Goal: Task Accomplishment & Management: Manage account settings

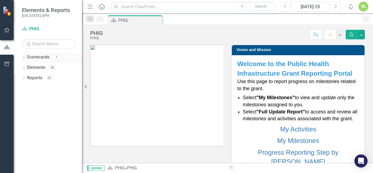
click at [55, 56] on div "1" at bounding box center [56, 57] width 9 height 5
click at [23, 57] on icon "Dropdown" at bounding box center [24, 57] width 4 height 3
click at [32, 66] on link "PHIG" at bounding box center [56, 67] width 52 height 6
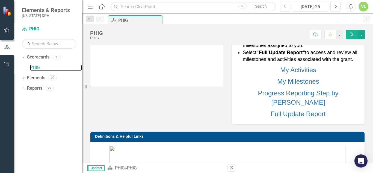
scroll to position [58, 0]
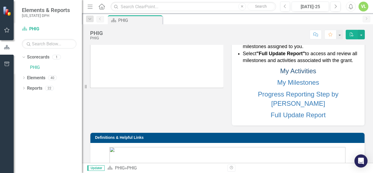
click at [295, 74] on link "My Activities" at bounding box center [298, 70] width 36 height 7
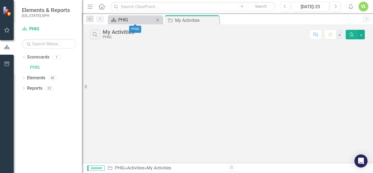
click at [122, 19] on div "PHIG" at bounding box center [136, 19] width 36 height 7
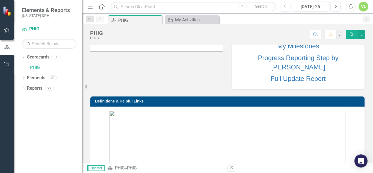
scroll to position [95, 0]
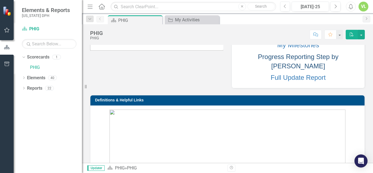
click at [279, 65] on link "Progress Reporting Step by [PERSON_NAME]" at bounding box center [298, 61] width 80 height 17
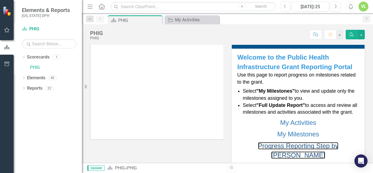
scroll to position [0, 0]
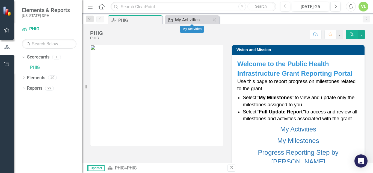
click at [186, 18] on div "My Activities" at bounding box center [193, 19] width 36 height 7
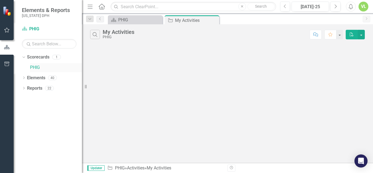
click at [35, 66] on link "PHIG" at bounding box center [56, 67] width 52 height 6
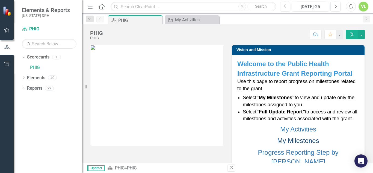
click at [296, 144] on link "My Milestones" at bounding box center [298, 140] width 42 height 7
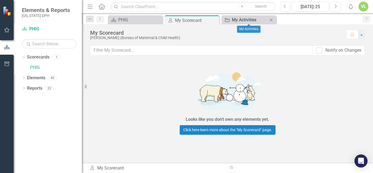
click at [242, 19] on div "My Activities" at bounding box center [250, 19] width 36 height 7
click at [233, 19] on div "My Activities" at bounding box center [250, 19] width 36 height 7
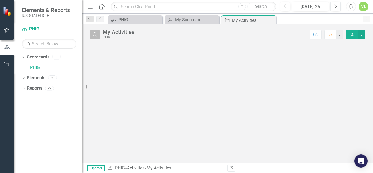
click at [96, 35] on icon "button" at bounding box center [94, 34] width 5 height 5
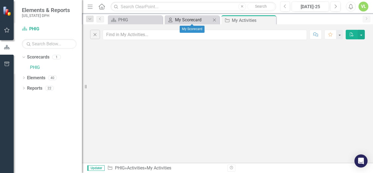
click at [190, 20] on div "My Scorecard" at bounding box center [193, 19] width 36 height 7
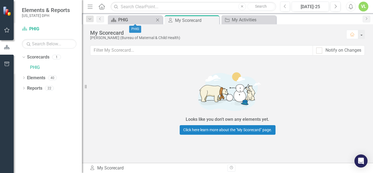
click at [125, 21] on div "PHIG" at bounding box center [136, 19] width 36 height 7
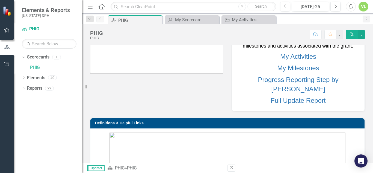
scroll to position [74, 0]
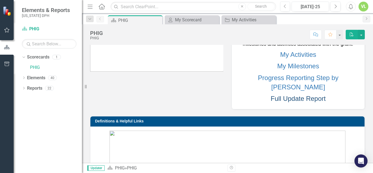
click at [293, 97] on link "Full Update Report" at bounding box center [297, 98] width 55 height 7
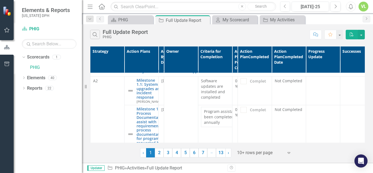
scroll to position [8, 0]
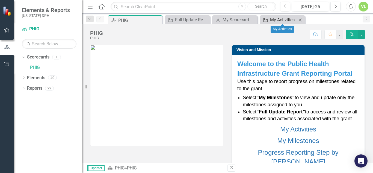
click at [275, 21] on div "My Activities" at bounding box center [283, 19] width 27 height 7
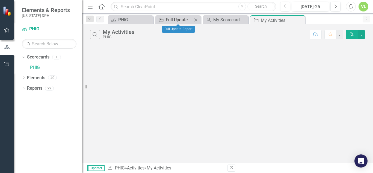
click at [173, 18] on div "Full Update Report" at bounding box center [179, 19] width 27 height 7
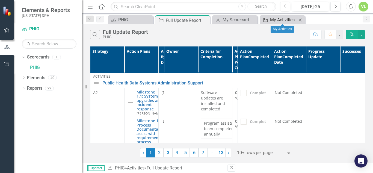
click at [273, 21] on div "My Activities" at bounding box center [283, 19] width 27 height 7
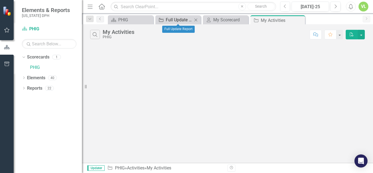
click at [172, 20] on div "Full Update Report" at bounding box center [179, 19] width 27 height 7
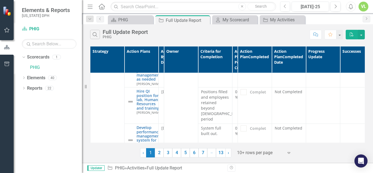
scroll to position [286, 0]
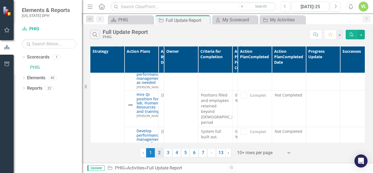
click at [159, 151] on link "2" at bounding box center [159, 152] width 9 height 9
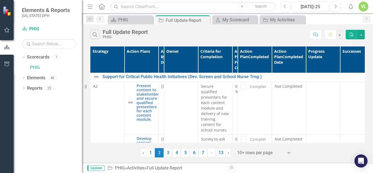
scroll to position [5, 0]
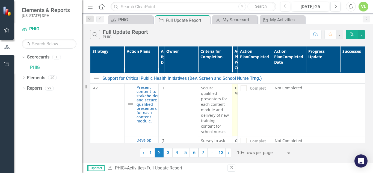
click at [235, 94] on div "0 %" at bounding box center [235, 90] width 0 height 11
click at [167, 152] on link "3" at bounding box center [167, 152] width 9 height 9
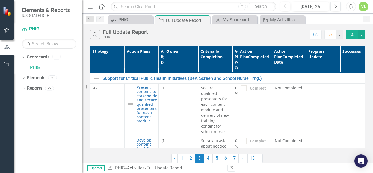
scroll to position [0, 0]
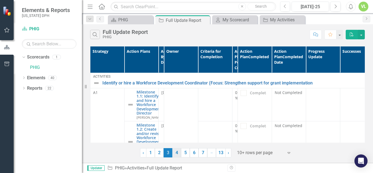
click at [178, 152] on link "4" at bounding box center [176, 152] width 9 height 9
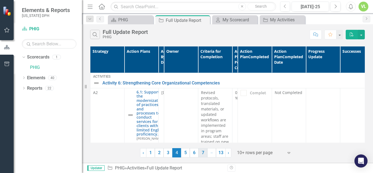
click at [200, 154] on link "7" at bounding box center [202, 152] width 9 height 9
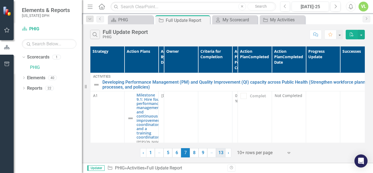
click at [222, 154] on link "13" at bounding box center [221, 152] width 10 height 9
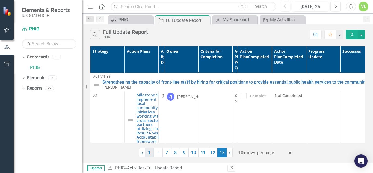
click at [150, 150] on link "1" at bounding box center [149, 152] width 9 height 9
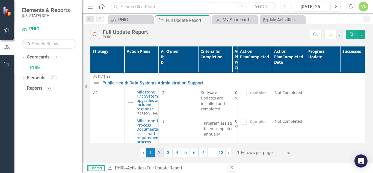
click at [159, 151] on link "2" at bounding box center [159, 152] width 9 height 9
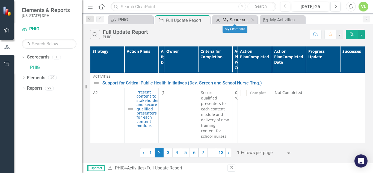
click at [233, 18] on div "My Scorecard" at bounding box center [235, 19] width 27 height 7
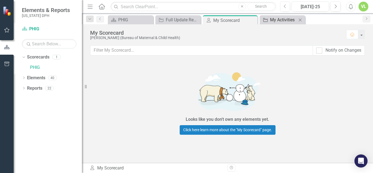
click at [270, 20] on div "My Activities" at bounding box center [283, 19] width 27 height 7
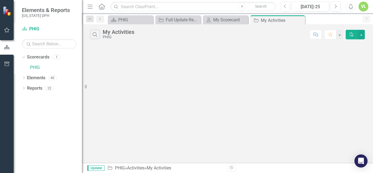
click at [105, 35] on div "PHIG" at bounding box center [119, 37] width 32 height 4
click at [313, 34] on button "Comment" at bounding box center [315, 35] width 12 height 10
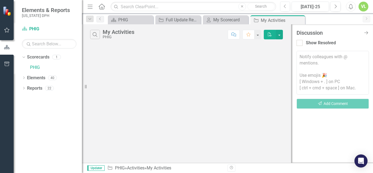
click at [260, 76] on div "Search My Activities PHIG Comment Favorite PDF" at bounding box center [186, 93] width 209 height 138
click at [250, 36] on button "Favorite" at bounding box center [248, 35] width 12 height 10
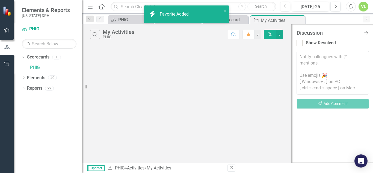
click at [235, 35] on icon "Comment" at bounding box center [233, 34] width 5 height 4
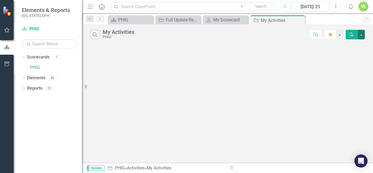
click at [361, 35] on button "button" at bounding box center [360, 35] width 7 height 10
click at [283, 50] on div "Search My Activities PHIG Comment Favorite PDF" at bounding box center [227, 93] width 291 height 138
click at [340, 36] on button "button" at bounding box center [338, 35] width 7 height 10
click at [326, 42] on link "Favorite Remove Favorite" at bounding box center [319, 45] width 45 height 10
click at [95, 34] on icon "Search" at bounding box center [95, 34] width 6 height 5
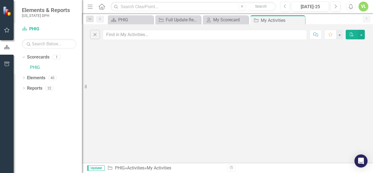
click at [165, 59] on div "Close Comment Favorite PDF" at bounding box center [227, 93] width 291 height 138
click at [25, 77] on icon "Dropdown" at bounding box center [24, 78] width 4 height 3
click at [31, 108] on icon "Activity" at bounding box center [32, 108] width 5 height 4
click at [35, 67] on link "PHIG" at bounding box center [56, 67] width 52 height 6
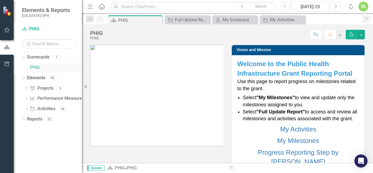
click at [35, 67] on link "PHIG" at bounding box center [56, 67] width 52 height 6
click at [282, 19] on div "My Activities" at bounding box center [283, 19] width 27 height 7
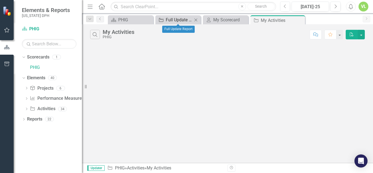
click at [177, 21] on div "Full Update Report" at bounding box center [179, 19] width 27 height 7
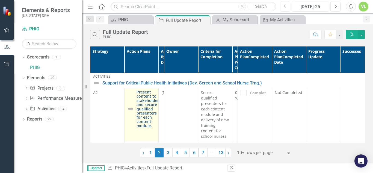
click at [143, 100] on link "Present content to stakeholders and secure qualified presenters for each conten…" at bounding box center [148, 109] width 24 height 38
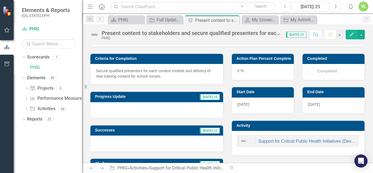
scroll to position [57, 0]
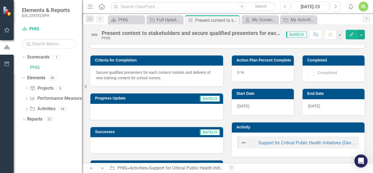
click at [308, 72] on div at bounding box center [311, 73] width 6 height 6
click at [242, 74] on div "0 %" at bounding box center [263, 73] width 62 height 16
click at [325, 76] on div "Completed" at bounding box center [332, 73] width 48 height 6
click at [179, 110] on div at bounding box center [156, 112] width 133 height 16
click at [151, 110] on div at bounding box center [156, 112] width 133 height 16
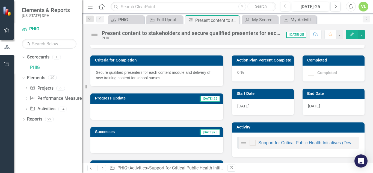
click at [151, 109] on div at bounding box center [156, 112] width 133 height 16
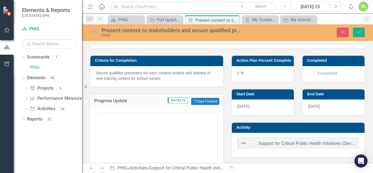
scroll to position [0, 0]
click at [120, 130] on p "Rich Text Area. Press ALT-0 for help." at bounding box center [156, 130] width 118 height 7
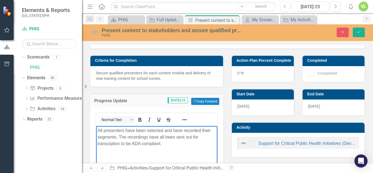
click at [160, 147] on body "All presenters have been selected and have recorded their segments. The recordi…" at bounding box center [156, 166] width 121 height 82
click at [166, 142] on p "All presenters have been selected and have recorded their segments. The recordi…" at bounding box center [156, 137] width 118 height 20
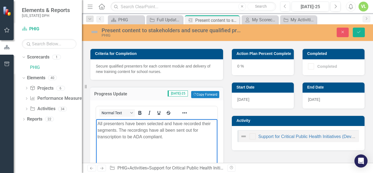
scroll to position [61, 0]
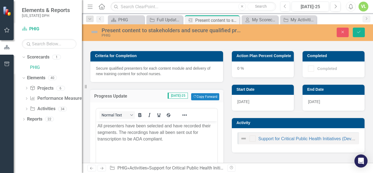
click at [243, 73] on div "0 %" at bounding box center [263, 69] width 62 height 16
click at [308, 70] on div at bounding box center [311, 68] width 6 height 6
click at [315, 56] on h3 "Completed" at bounding box center [334, 56] width 55 height 4
click at [358, 33] on icon "Save" at bounding box center [358, 32] width 5 height 4
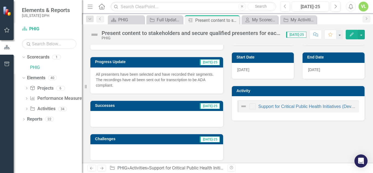
scroll to position [96, 0]
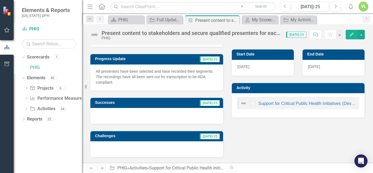
click at [206, 80] on p "All presenters have been selected and have recorded their segments. The recordi…" at bounding box center [157, 76] width 122 height 16
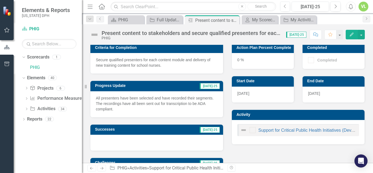
scroll to position [66, 0]
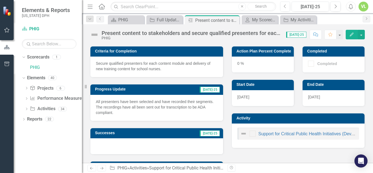
click at [350, 36] on icon "button" at bounding box center [351, 34] width 4 height 4
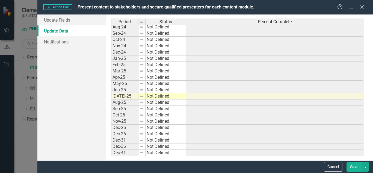
scroll to position [0, 0]
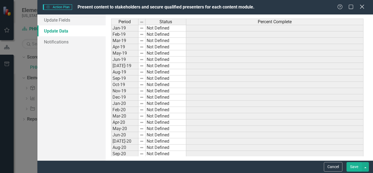
click at [362, 7] on icon at bounding box center [361, 7] width 4 height 4
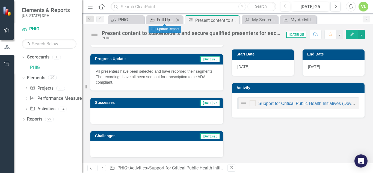
click at [167, 19] on div "Full Update Report" at bounding box center [166, 19] width 18 height 7
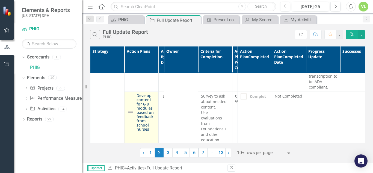
click at [145, 107] on link "Develop content for 6-8 modules based on feedback from school nurses" at bounding box center [145, 112] width 19 height 38
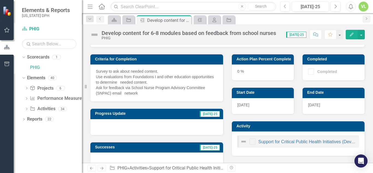
click at [108, 122] on div at bounding box center [156, 127] width 133 height 16
click at [120, 126] on div at bounding box center [156, 127] width 133 height 16
click at [112, 113] on h3 "Progress Update" at bounding box center [132, 113] width 74 height 4
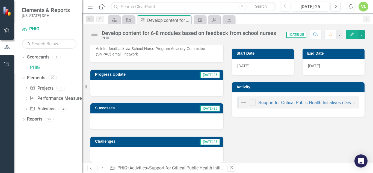
click at [210, 75] on span "[DATE]-25" at bounding box center [209, 75] width 20 height 6
click at [116, 75] on h3 "Progress Update" at bounding box center [132, 74] width 74 height 4
click at [110, 86] on div at bounding box center [156, 88] width 133 height 16
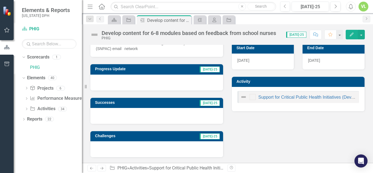
click at [123, 79] on div at bounding box center [156, 82] width 133 height 16
click at [126, 80] on div at bounding box center [156, 82] width 133 height 16
click at [127, 80] on div at bounding box center [156, 82] width 133 height 16
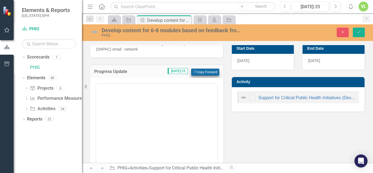
scroll to position [0, 0]
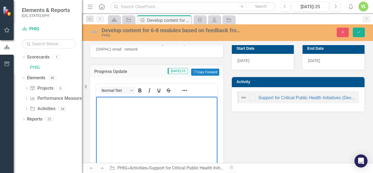
click at [117, 101] on p "Rich Text Area. Press ALT-0 for help." at bounding box center [156, 101] width 118 height 7
click at [354, 31] on button "Save" at bounding box center [358, 33] width 12 height 10
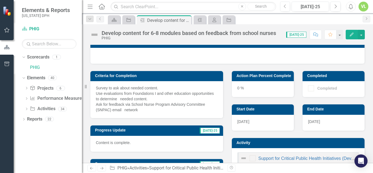
scroll to position [39, 0]
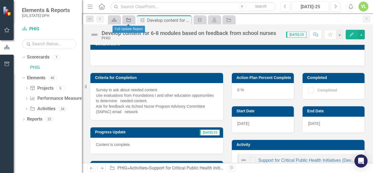
click at [125, 19] on div "Activity" at bounding box center [128, 19] width 8 height 7
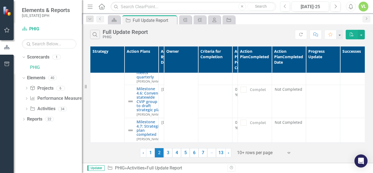
scroll to position [447, 0]
click at [151, 153] on link "1" at bounding box center [150, 152] width 9 height 9
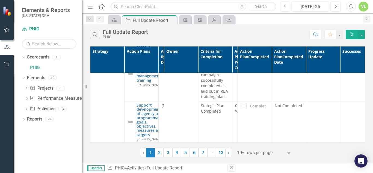
scroll to position [477, 0]
click at [159, 153] on link "2" at bounding box center [159, 152] width 9 height 9
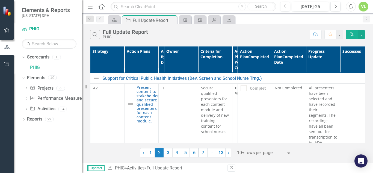
scroll to position [0, 0]
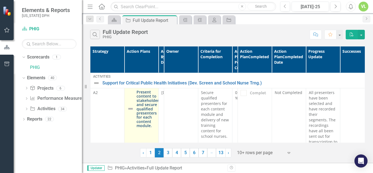
click at [143, 96] on link "Present content to stakeholders and secure qualified presenters for each conten…" at bounding box center [148, 109] width 24 height 38
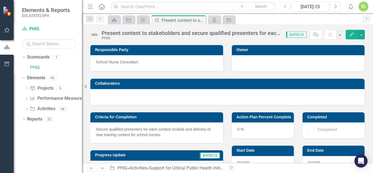
click at [251, 62] on div at bounding box center [298, 62] width 122 height 7
click at [250, 62] on div at bounding box center [298, 62] width 122 height 7
click at [243, 61] on div at bounding box center [298, 62] width 122 height 7
click at [117, 20] on link "Scorecard" at bounding box center [114, 19] width 10 height 7
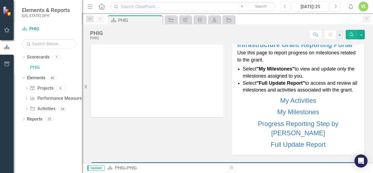
scroll to position [37, 0]
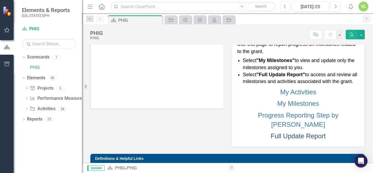
click at [296, 132] on link "Full Update Report" at bounding box center [297, 135] width 55 height 7
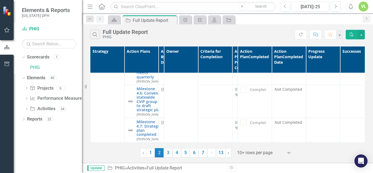
scroll to position [447, 0]
click at [167, 153] on link "3" at bounding box center [167, 152] width 9 height 9
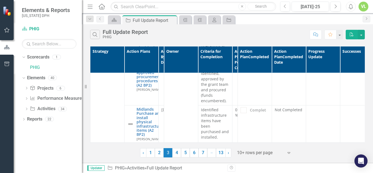
scroll to position [877, 0]
click at [176, 153] on link "4" at bounding box center [176, 152] width 9 height 9
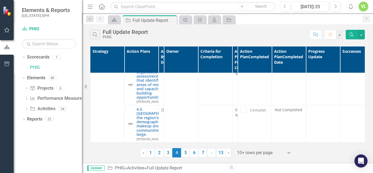
scroll to position [812, 0]
click at [185, 154] on link "5" at bounding box center [185, 152] width 9 height 9
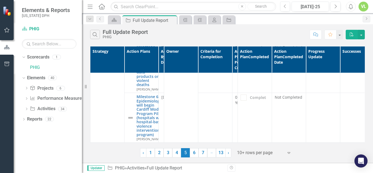
scroll to position [719, 0]
click at [195, 152] on link "6" at bounding box center [194, 152] width 9 height 9
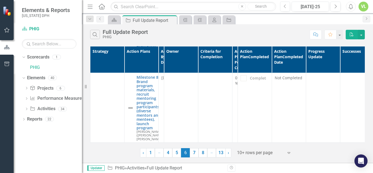
scroll to position [1324, 0]
click at [194, 152] on link "7" at bounding box center [194, 152] width 9 height 9
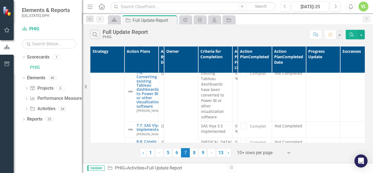
scroll to position [514, 0]
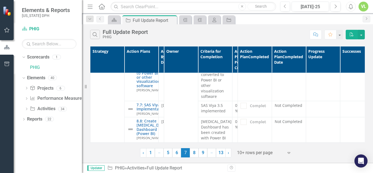
click at [195, 153] on link "8" at bounding box center [194, 152] width 9 height 9
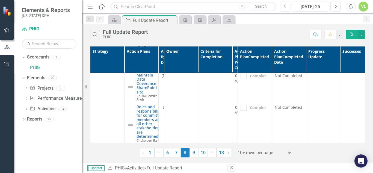
scroll to position [657, 0]
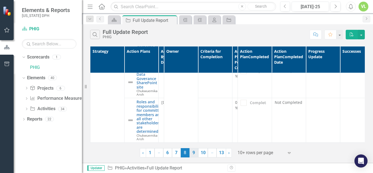
click at [192, 152] on link "9" at bounding box center [193, 152] width 9 height 9
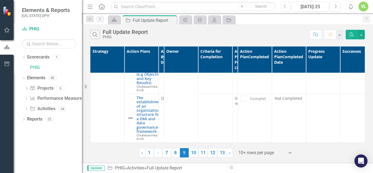
scroll to position [810, 0]
click at [194, 154] on link "10" at bounding box center [193, 152] width 10 height 9
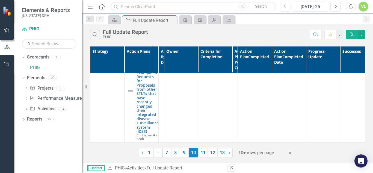
scroll to position [630, 0]
click at [202, 151] on link "11" at bounding box center [203, 152] width 10 height 9
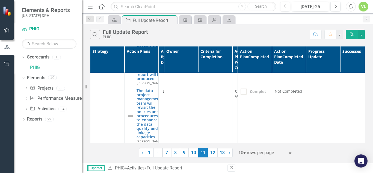
scroll to position [658, 0]
click at [210, 152] on link "12" at bounding box center [213, 152] width 10 height 9
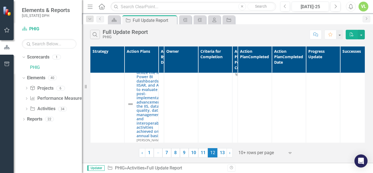
scroll to position [1060, 0]
click at [221, 154] on link "13" at bounding box center [222, 152] width 10 height 9
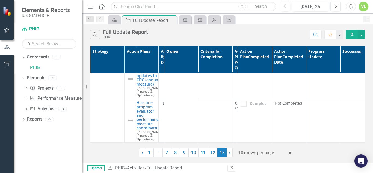
scroll to position [775, 0]
click at [229, 152] on span "›" at bounding box center [229, 152] width 1 height 5
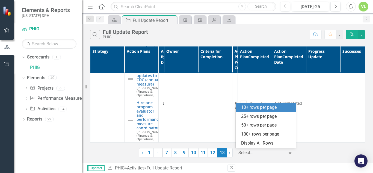
click at [292, 152] on icon "Expand" at bounding box center [289, 152] width 5 height 4
click at [313, 154] on div "‹ Previous 1 … More 7 8 9 10 11 12 13 (current) › Next 5 results available. Use…" at bounding box center [227, 152] width 177 height 9
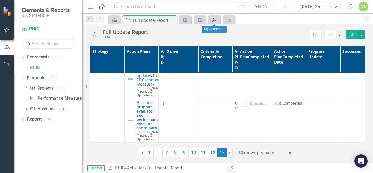
click at [215, 20] on icon "My Scorecard" at bounding box center [213, 20] width 5 height 4
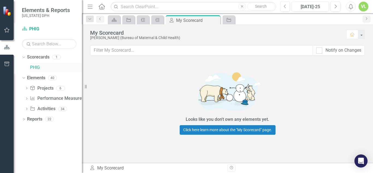
click at [34, 67] on link "PHIG" at bounding box center [56, 67] width 52 height 6
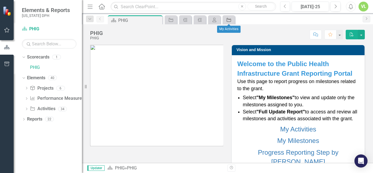
click at [227, 19] on icon "Activity" at bounding box center [228, 20] width 5 height 4
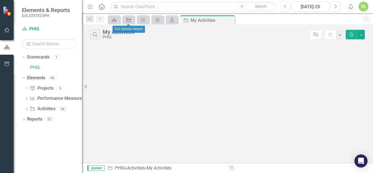
click at [129, 19] on icon "Activity" at bounding box center [128, 20] width 5 height 4
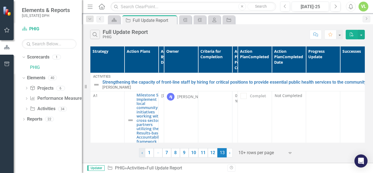
click at [142, 154] on span "‹" at bounding box center [141, 152] width 1 height 5
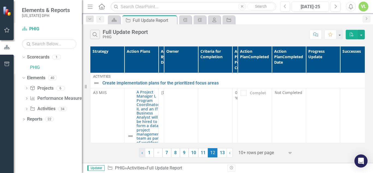
click at [142, 154] on span "‹" at bounding box center [141, 152] width 1 height 5
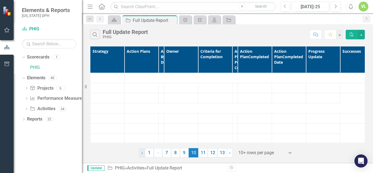
click at [142, 154] on span "‹" at bounding box center [141, 152] width 1 height 5
click at [142, 154] on link "‹ Previous" at bounding box center [143, 152] width 6 height 9
click at [142, 153] on link "‹ Previous" at bounding box center [143, 152] width 6 height 9
click at [142, 153] on span "‹" at bounding box center [142, 152] width 1 height 5
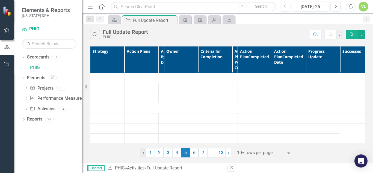
click at [143, 153] on span "‹" at bounding box center [142, 152] width 1 height 5
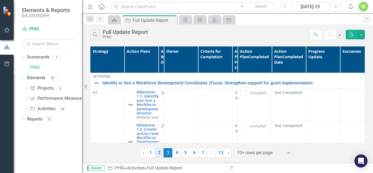
click at [160, 152] on link "2" at bounding box center [159, 152] width 9 height 9
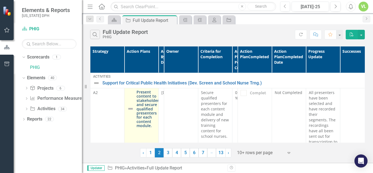
click at [147, 97] on link "Present content to stakeholders and secure qualified presenters for each conten…" at bounding box center [148, 109] width 24 height 38
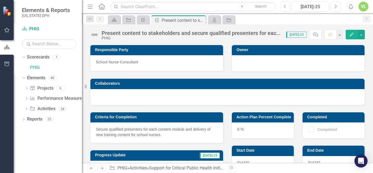
click at [301, 35] on span "[DATE]-25" at bounding box center [296, 35] width 20 height 6
click at [302, 34] on span "[DATE]-25" at bounding box center [296, 35] width 20 height 6
click at [215, 20] on icon "My Scorecard" at bounding box center [213, 20] width 5 height 4
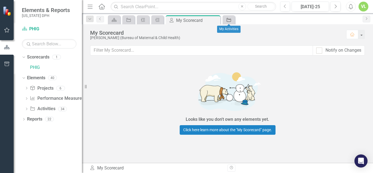
click at [231, 19] on icon at bounding box center [228, 20] width 4 height 4
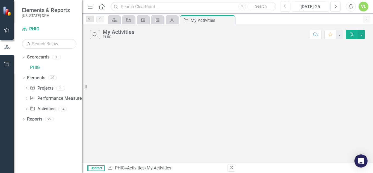
click at [365, 7] on div "VL" at bounding box center [363, 7] width 10 height 10
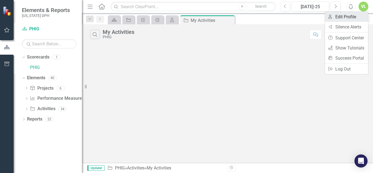
click at [344, 16] on link "User Edit Profile" at bounding box center [346, 17] width 43 height 10
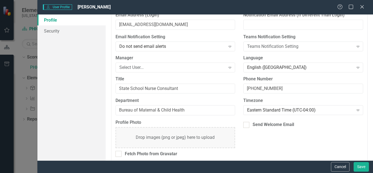
scroll to position [46, 0]
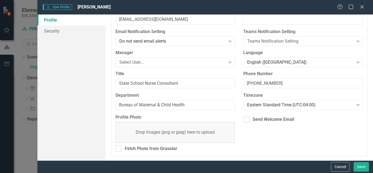
click at [171, 131] on div "Drop images (png or jpeg) here to upload" at bounding box center [175, 132] width 79 height 6
click at [362, 166] on button "Save" at bounding box center [360, 167] width 15 height 10
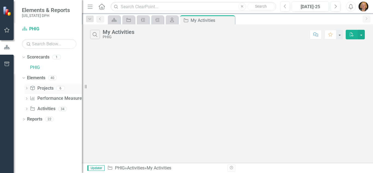
click at [25, 88] on icon "Dropdown" at bounding box center [27, 88] width 4 height 3
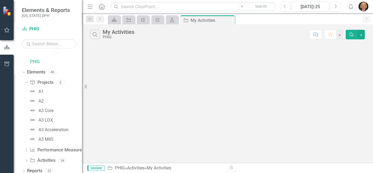
scroll to position [10, 0]
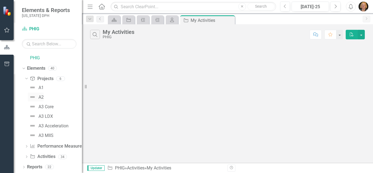
click at [40, 96] on div "A2" at bounding box center [40, 97] width 5 height 5
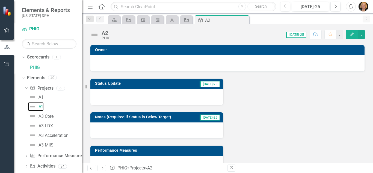
scroll to position [10, 0]
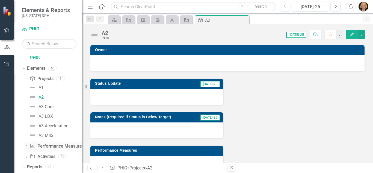
click at [26, 146] on icon "Dropdown" at bounding box center [27, 146] width 4 height 3
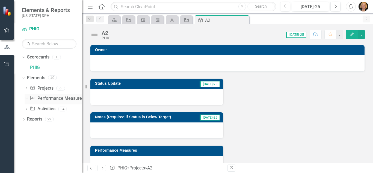
scroll to position [0, 0]
click at [27, 110] on icon "Dropdown" at bounding box center [27, 109] width 4 height 3
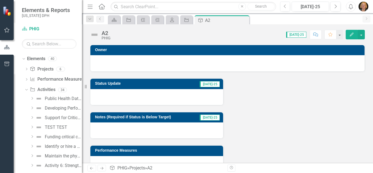
scroll to position [23, 0]
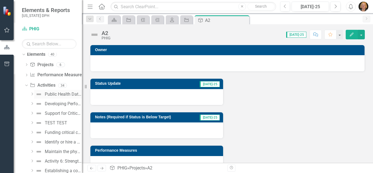
click at [50, 94] on div "Public Health Data Systems Administration Support" at bounding box center [63, 94] width 37 height 5
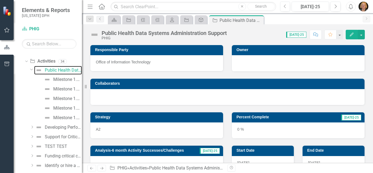
scroll to position [55, 0]
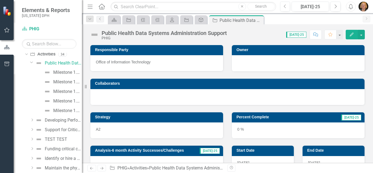
click at [32, 119] on icon at bounding box center [32, 119] width 1 height 3
click at [31, 139] on icon "Dropdown" at bounding box center [32, 138] width 4 height 3
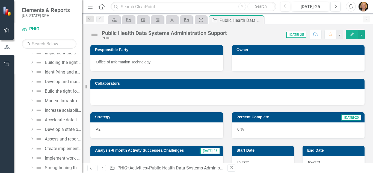
scroll to position [324, 0]
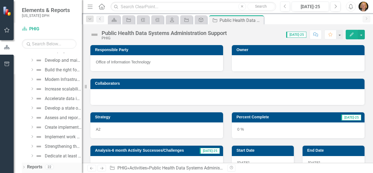
click at [24, 167] on icon "Dropdown" at bounding box center [24, 167] width 4 height 3
click at [32, 166] on link "Reports" at bounding box center [34, 167] width 15 height 6
